Goal: Find specific page/section: Find specific page/section

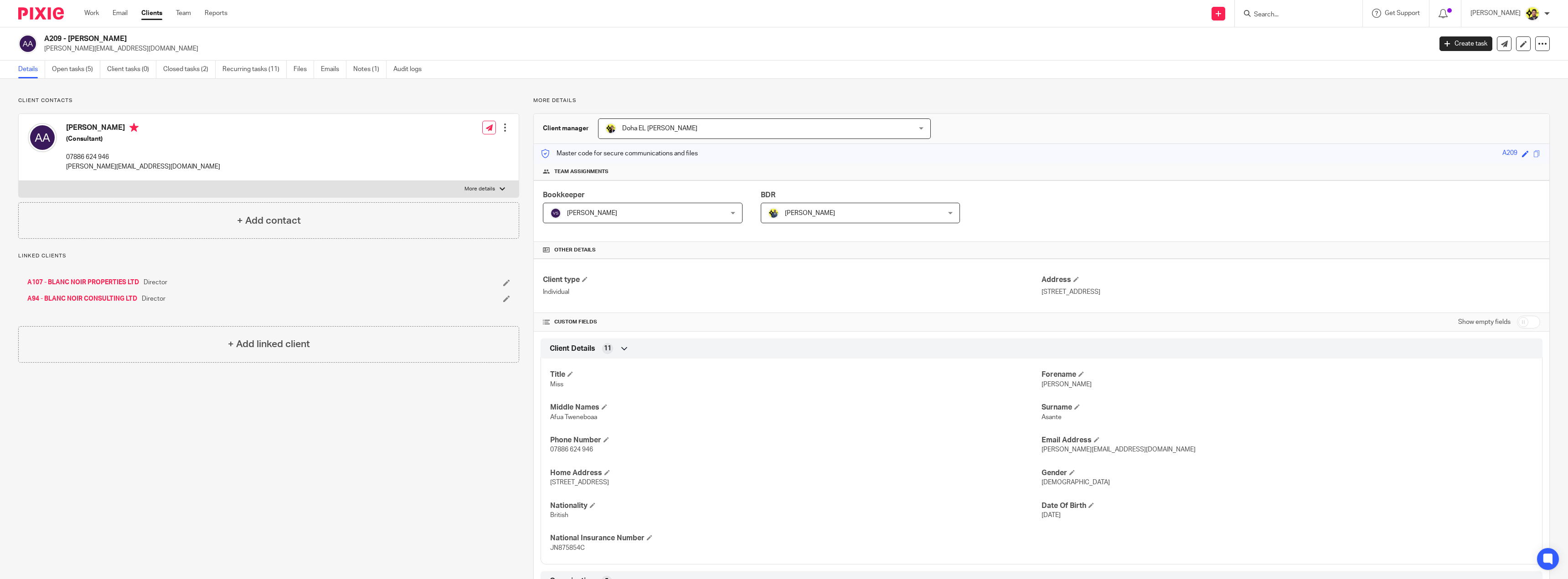
click at [74, 38] on h2 "A209 - [PERSON_NAME]" at bounding box center [597, 39] width 1106 height 10
copy div "A209 - [PERSON_NAME]"
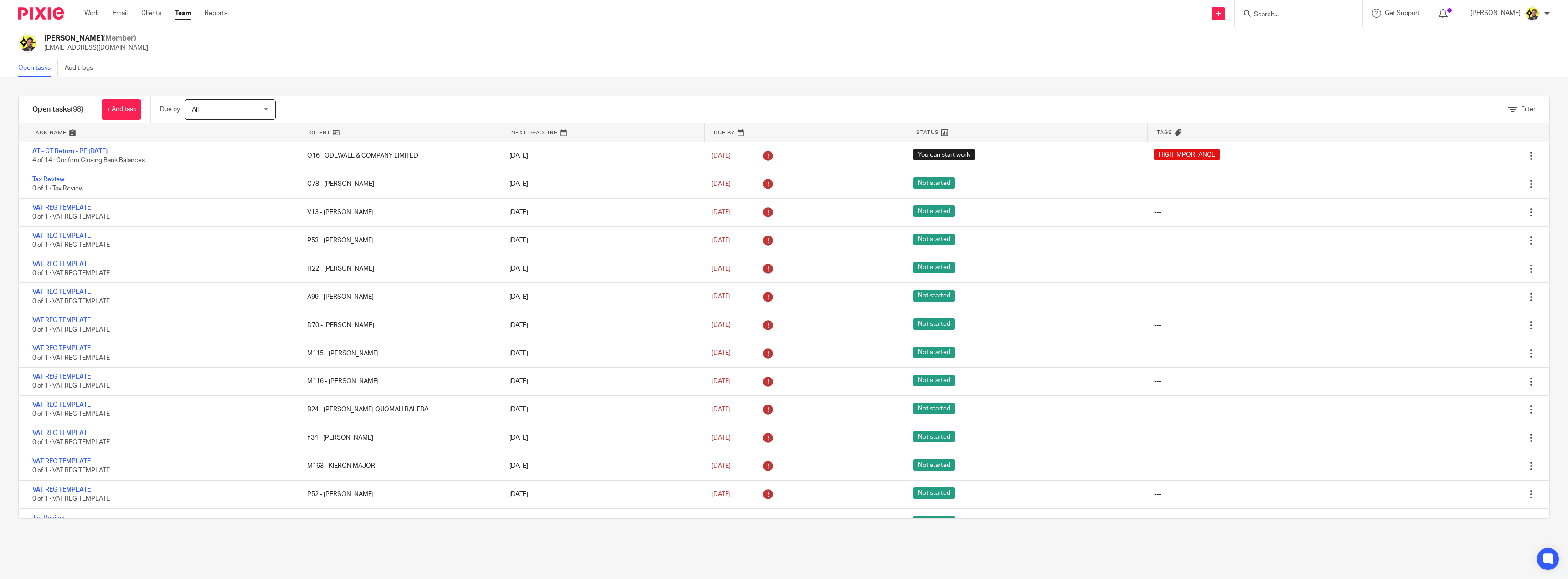
click at [1294, 17] on input "Search" at bounding box center [1294, 15] width 82 height 8
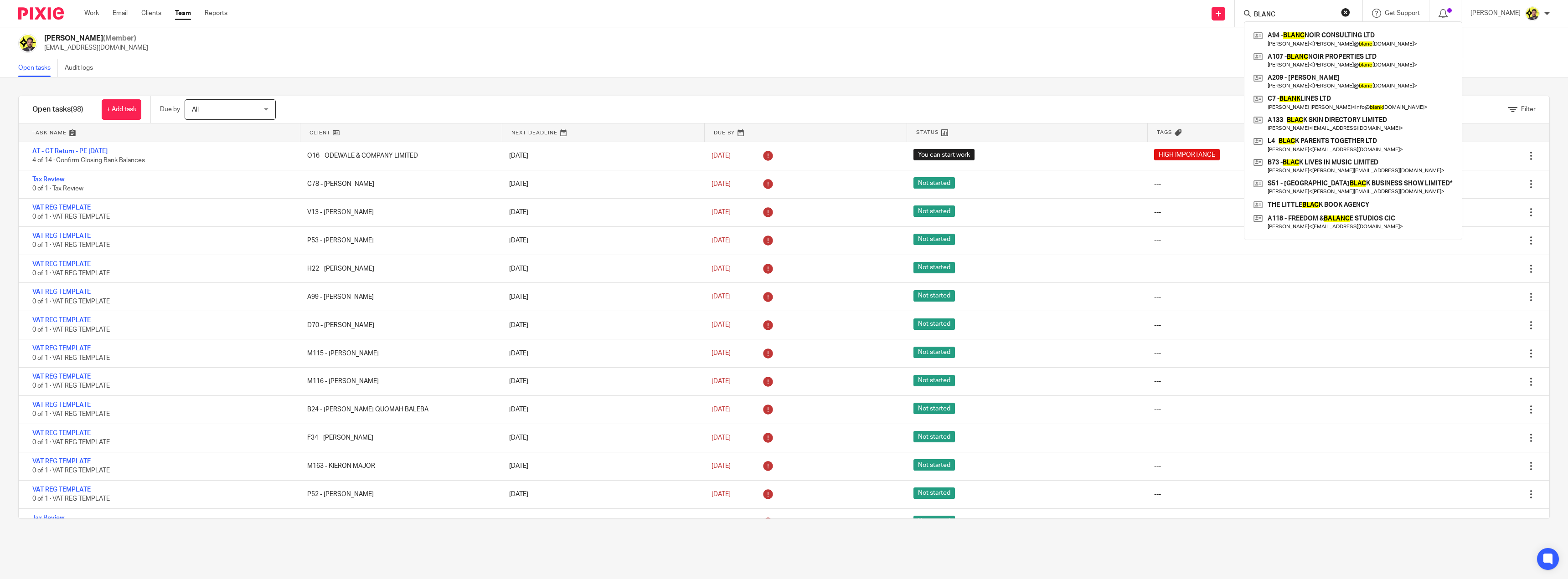
type input "BLANC"
